Goal: Task Accomplishment & Management: Use online tool/utility

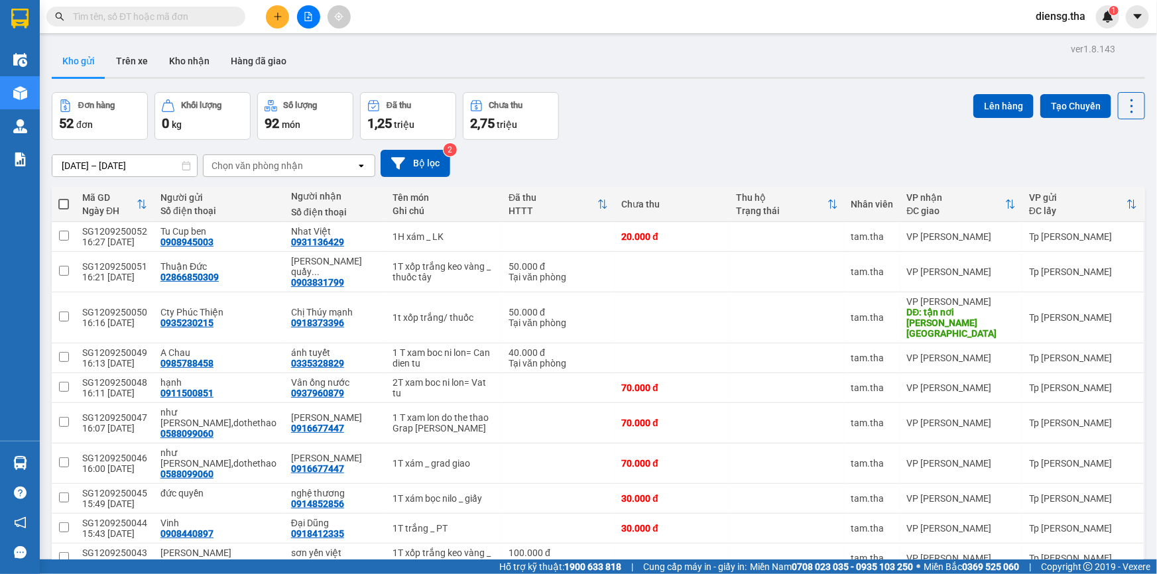
scroll to position [60, 0]
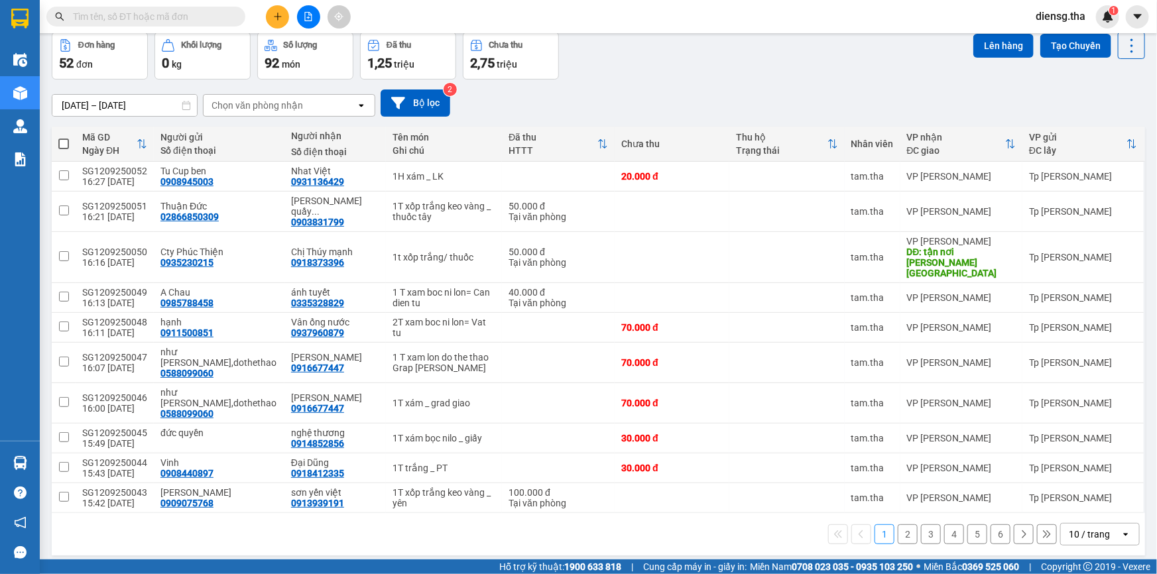
click at [1104, 524] on div "10 / trang" at bounding box center [1091, 534] width 60 height 21
click at [1095, 458] on span "100 / trang" at bounding box center [1086, 462] width 48 height 13
click at [1095, 493] on div "Tp [PERSON_NAME]" at bounding box center [1083, 498] width 108 height 11
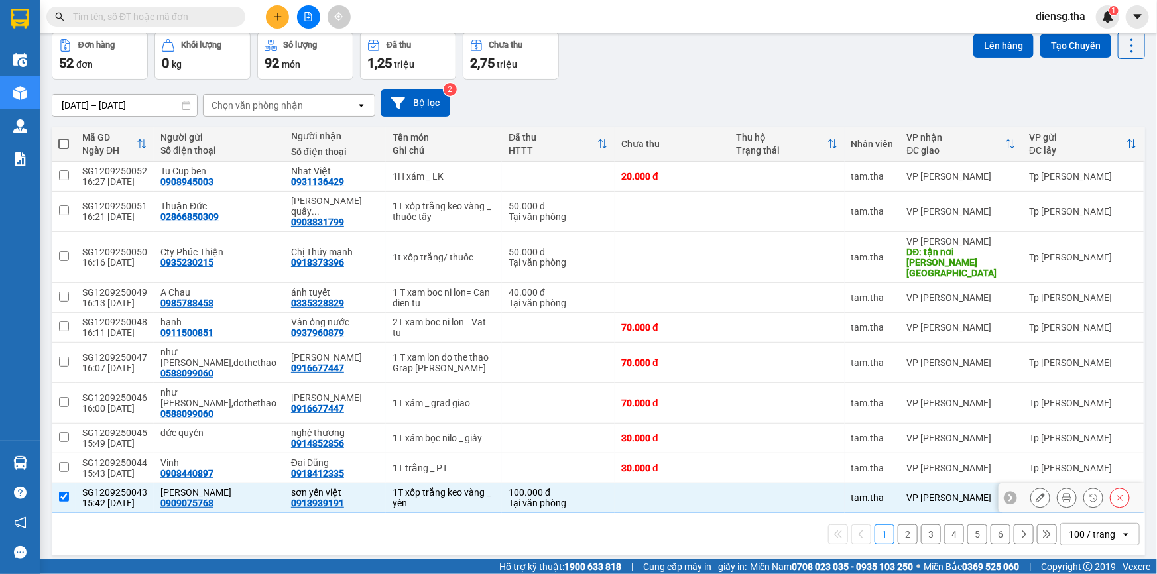
checkbox input "false"
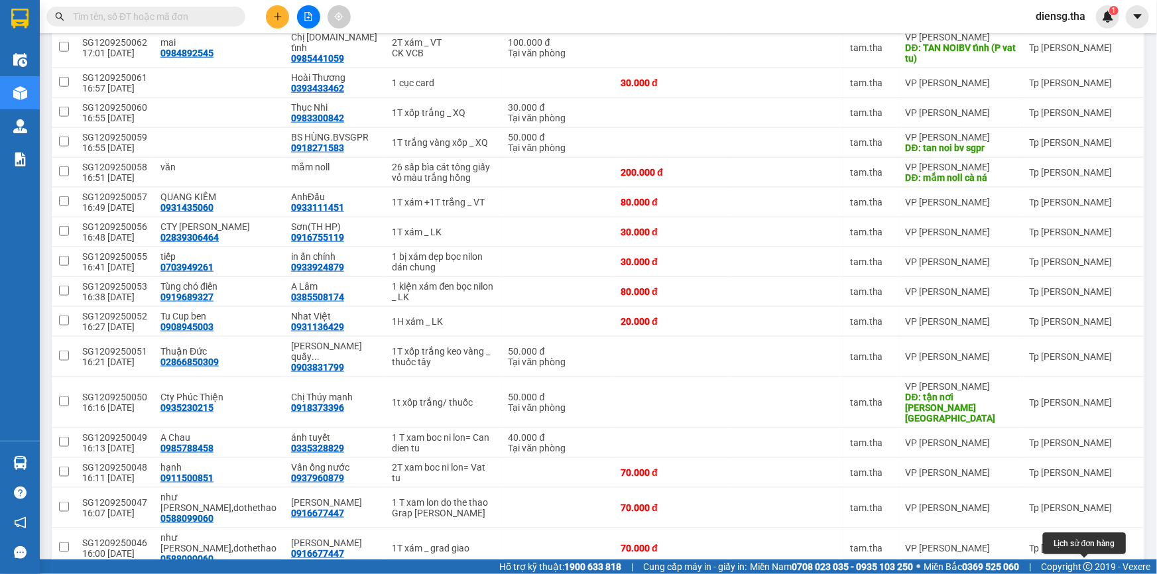
scroll to position [663, 0]
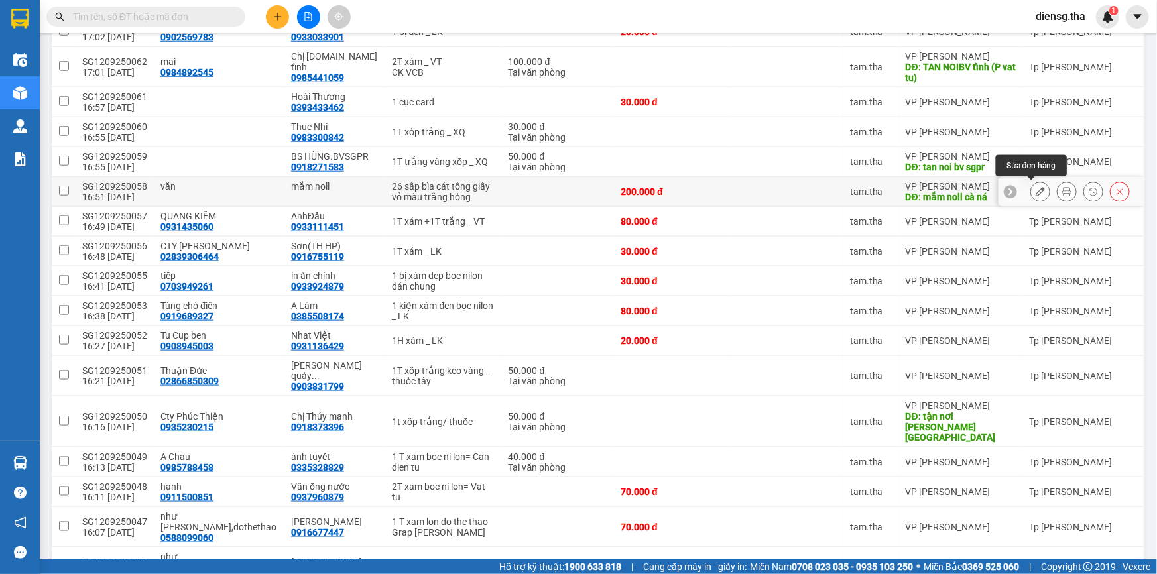
click at [1036, 194] on icon at bounding box center [1040, 191] width 9 height 9
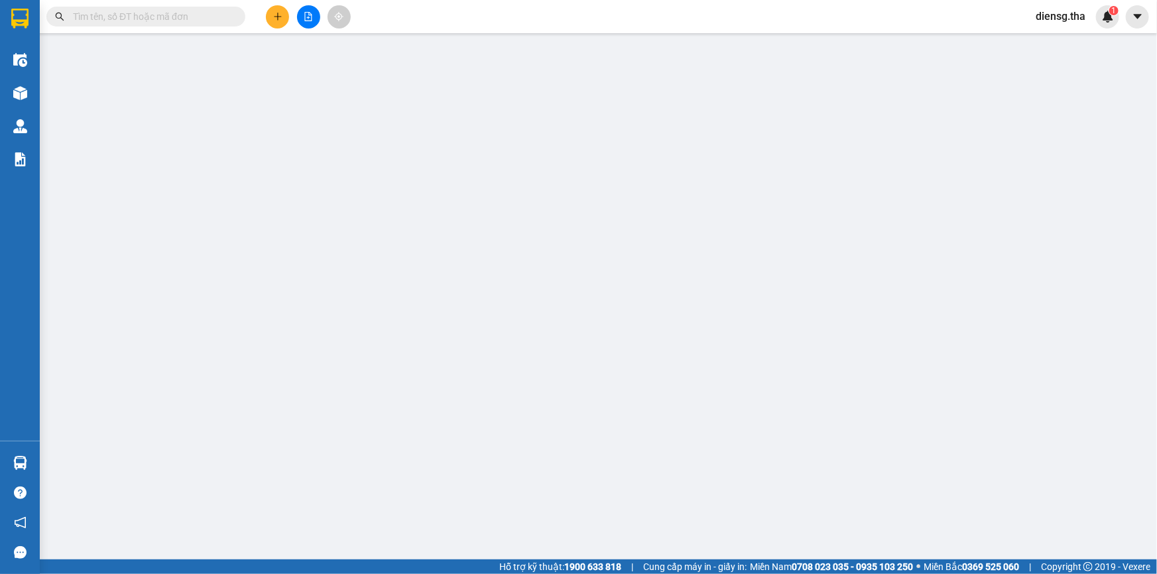
type input "văn"
type input "mắm noll"
type input "mắm noll cà ná"
type input "200.000"
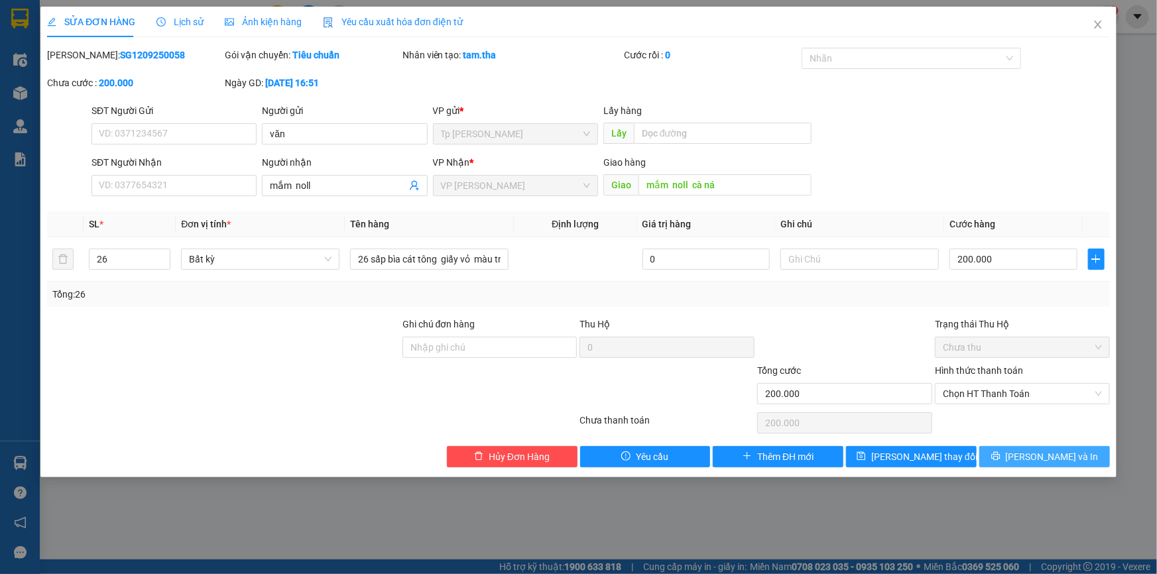
click at [1001, 453] on icon "printer" at bounding box center [995, 456] width 9 height 9
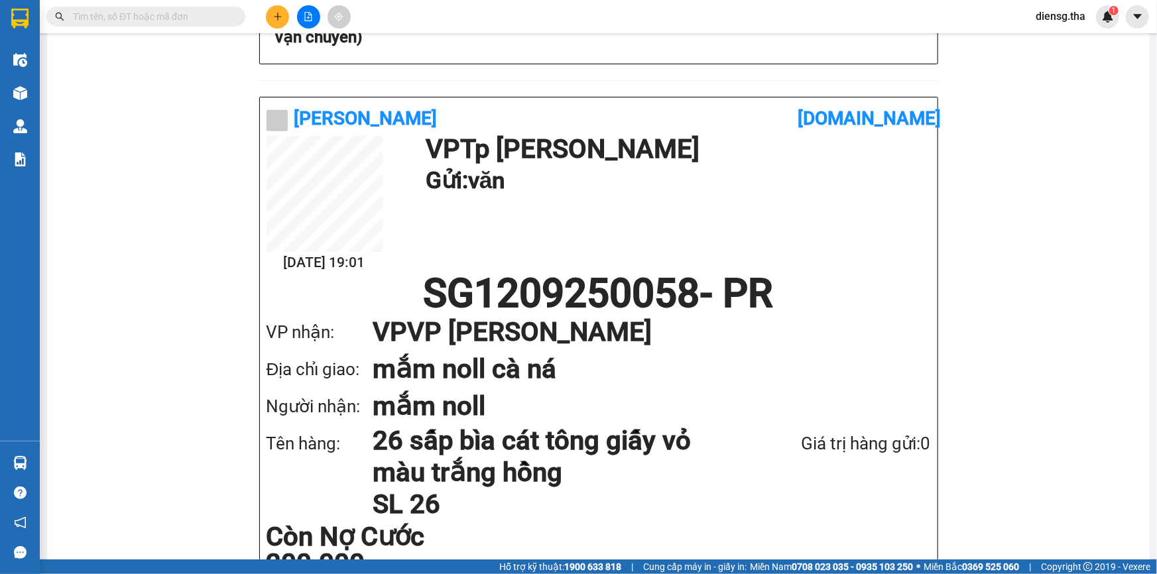
scroll to position [60, 0]
